Goal: Transaction & Acquisition: Purchase product/service

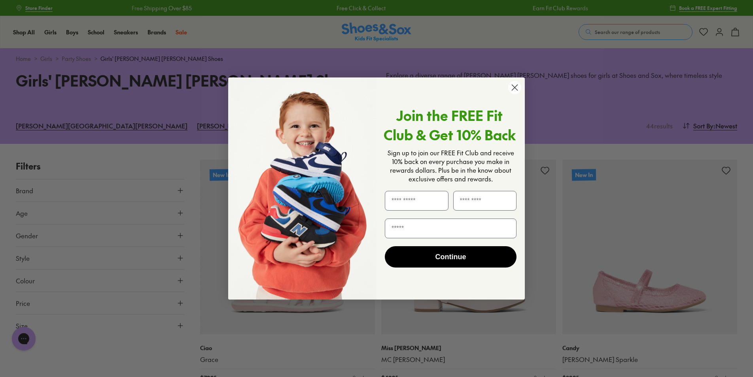
click at [512, 89] on circle "Close dialog" at bounding box center [514, 87] width 13 height 13
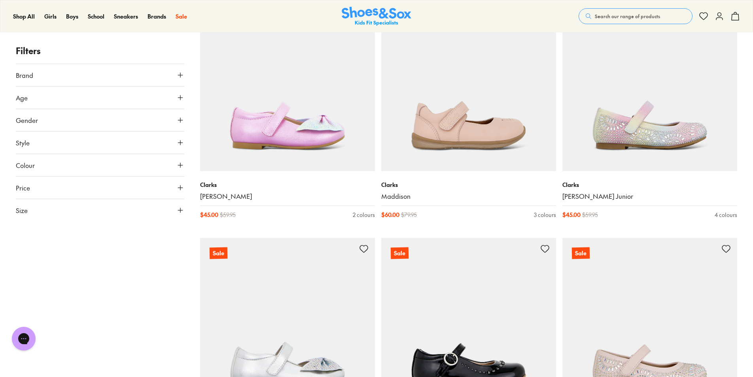
scroll to position [2214, 0]
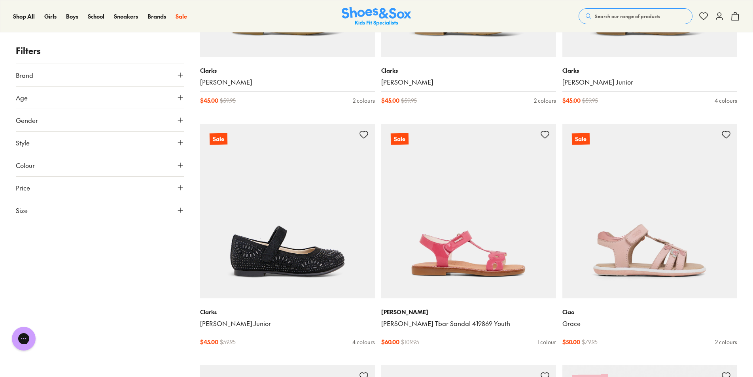
scroll to position [2570, 0]
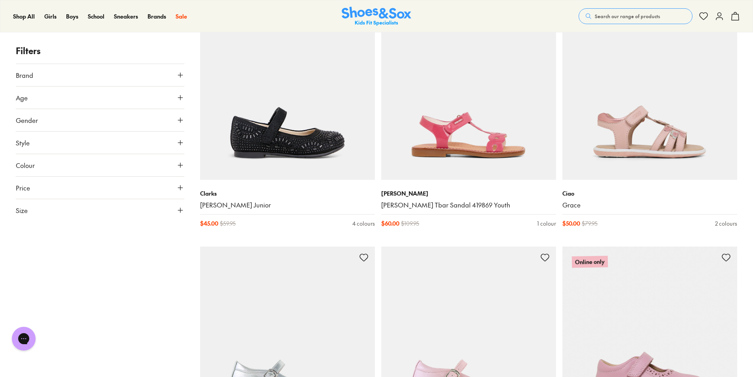
click at [181, 165] on icon at bounding box center [180, 165] width 8 height 8
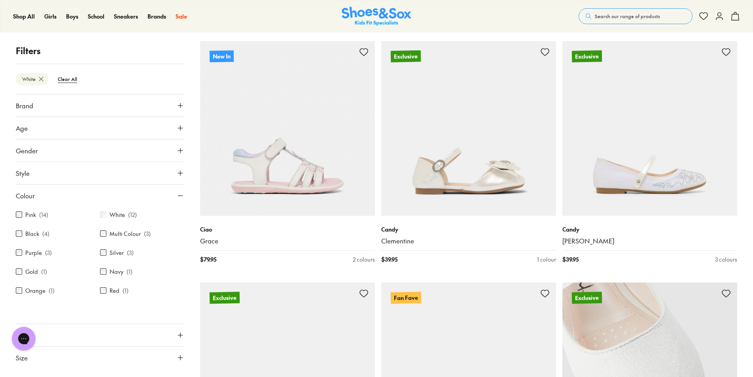
scroll to position [277, 0]
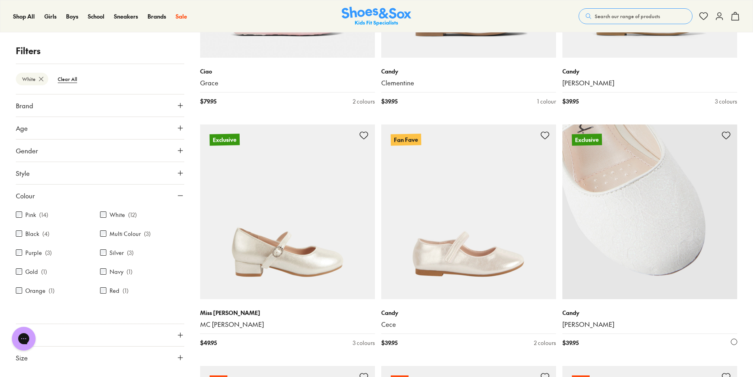
click at [636, 240] on img at bounding box center [649, 212] width 175 height 175
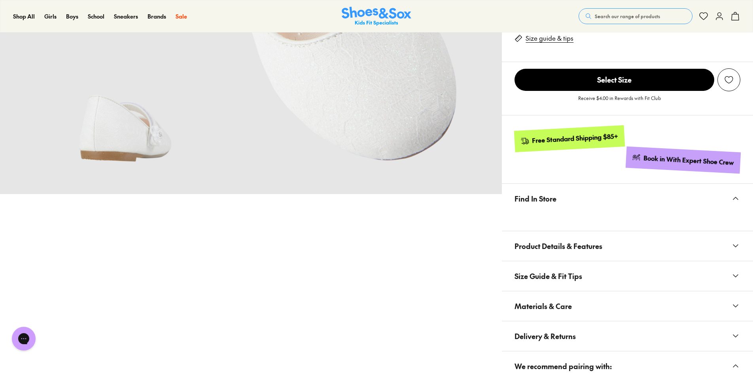
select select "*"
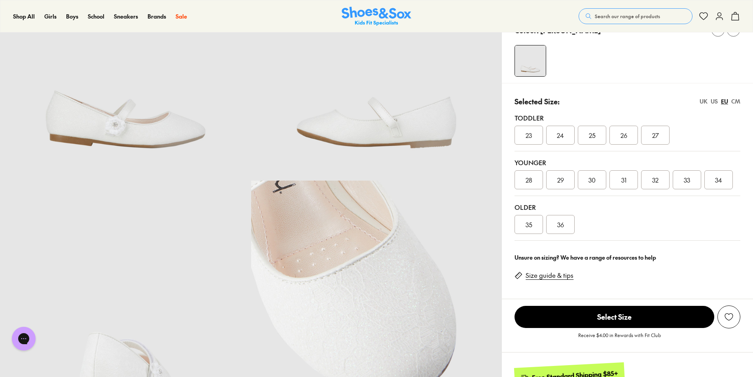
scroll to position [40, 0]
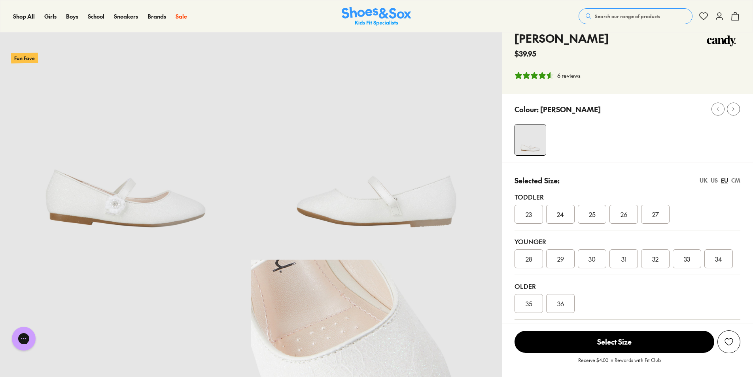
click at [363, 7] on img at bounding box center [377, 16] width 70 height 19
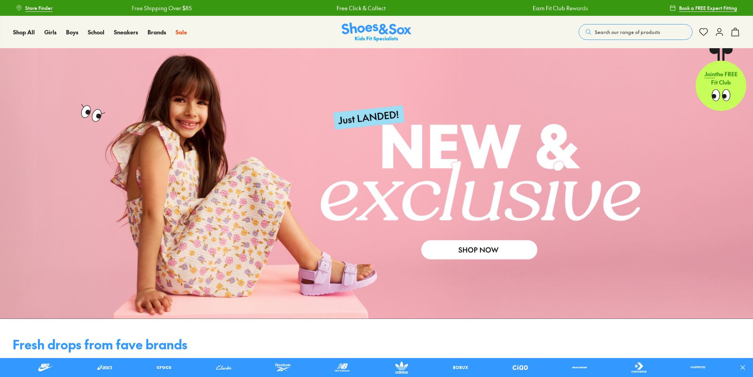
click at [46, 8] on span "Store Finder" at bounding box center [38, 7] width 27 height 7
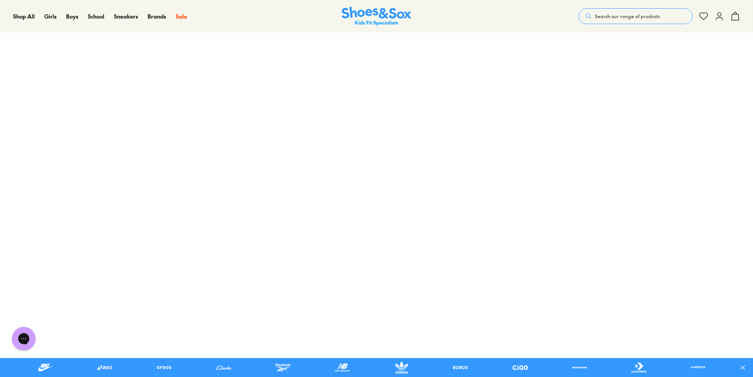
scroll to position [79, 0]
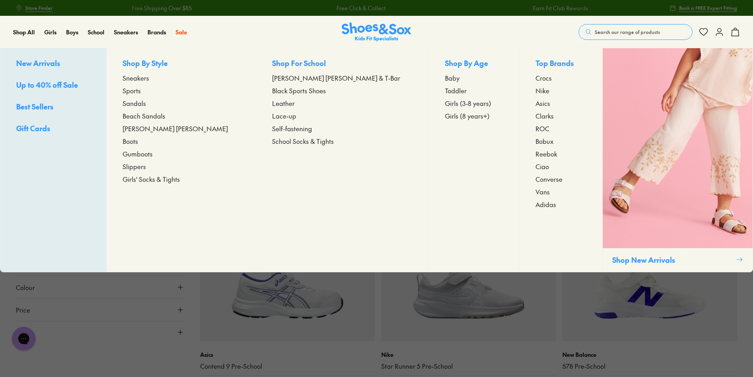
click at [153, 128] on span "[PERSON_NAME] [PERSON_NAME]" at bounding box center [175, 128] width 105 height 9
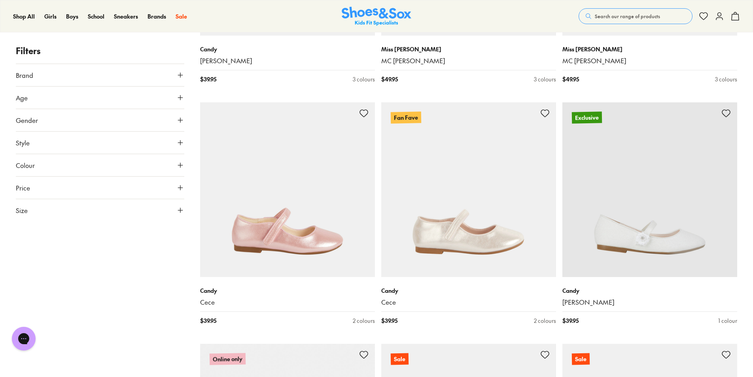
scroll to position [1305, 0]
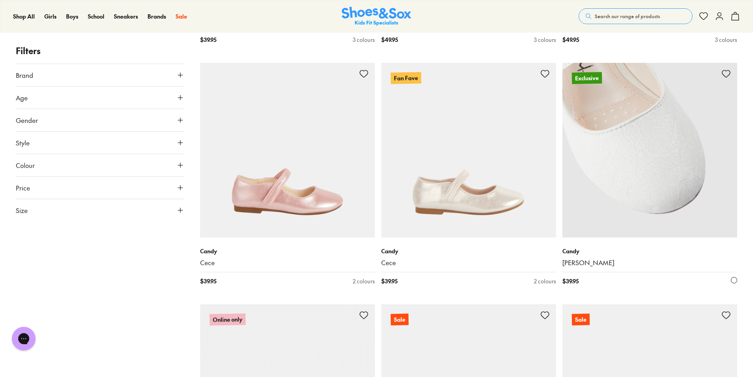
click at [616, 152] on img at bounding box center [649, 150] width 175 height 175
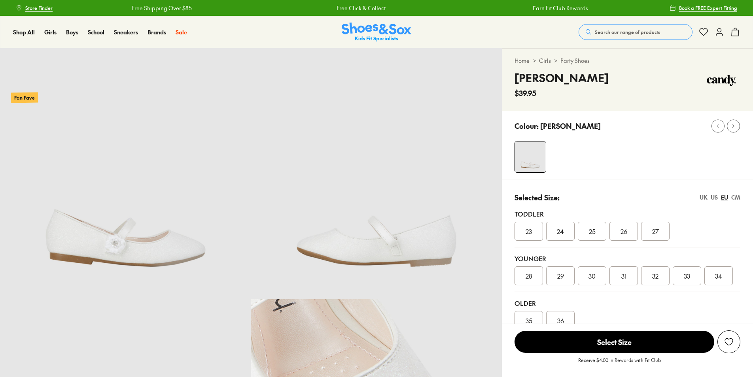
select select "*"
